Goal: Information Seeking & Learning: Learn about a topic

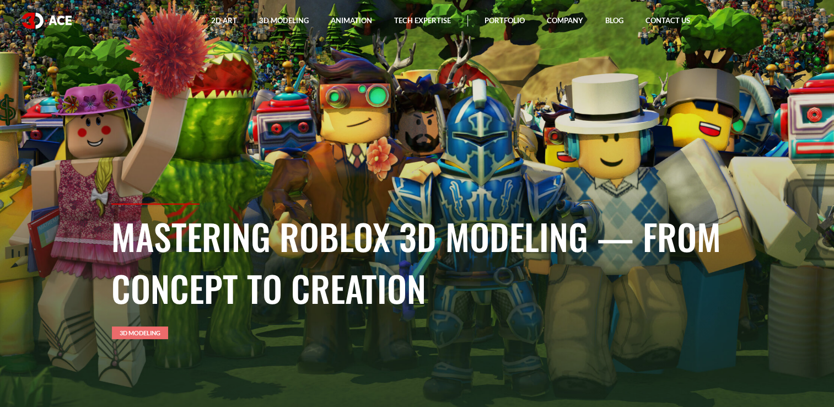
click at [142, 329] on link "3D Modeling" at bounding box center [140, 332] width 56 height 13
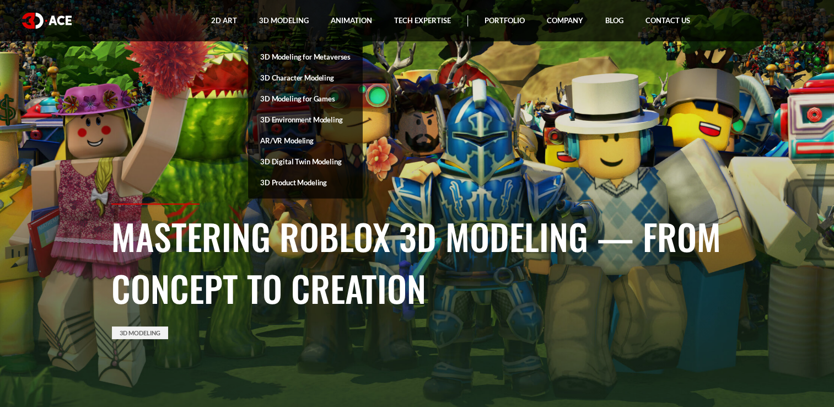
click at [306, 60] on link "3D Modeling for Metaverses" at bounding box center [305, 56] width 115 height 21
